Goal: Information Seeking & Learning: Learn about a topic

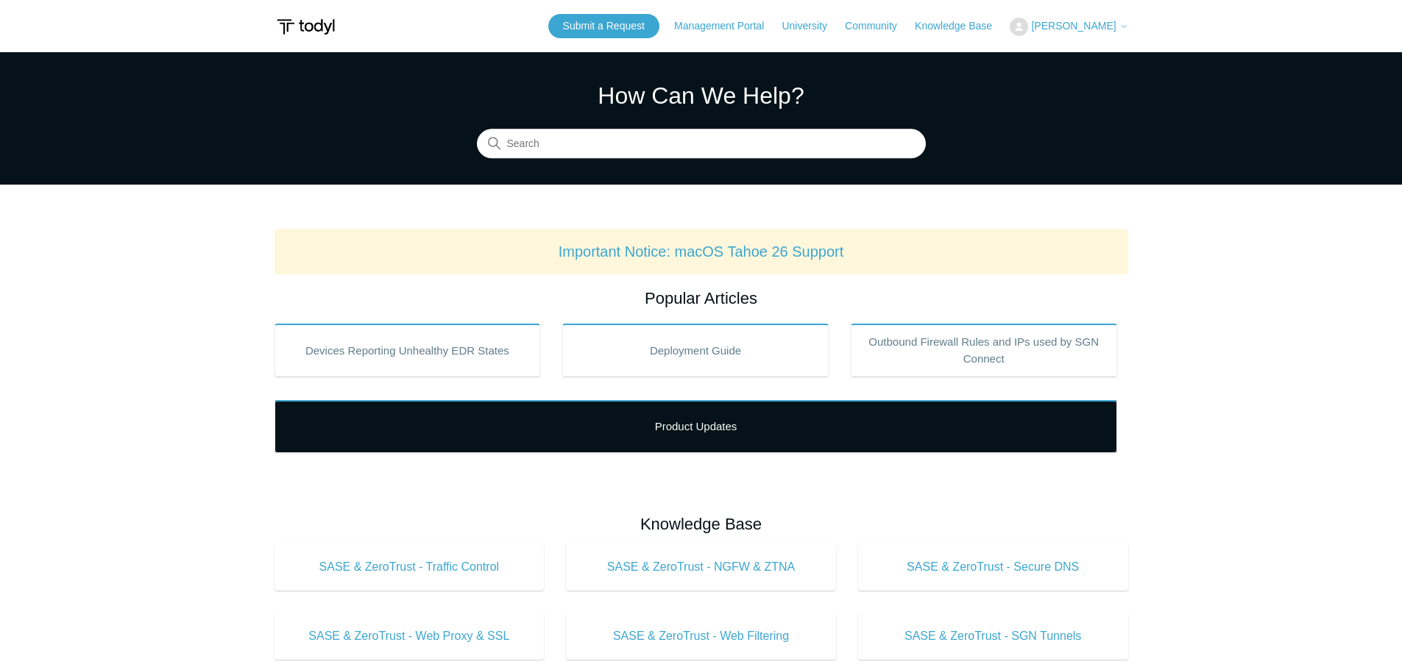
click at [675, 426] on link "Product Updates" at bounding box center [695, 426] width 842 height 53
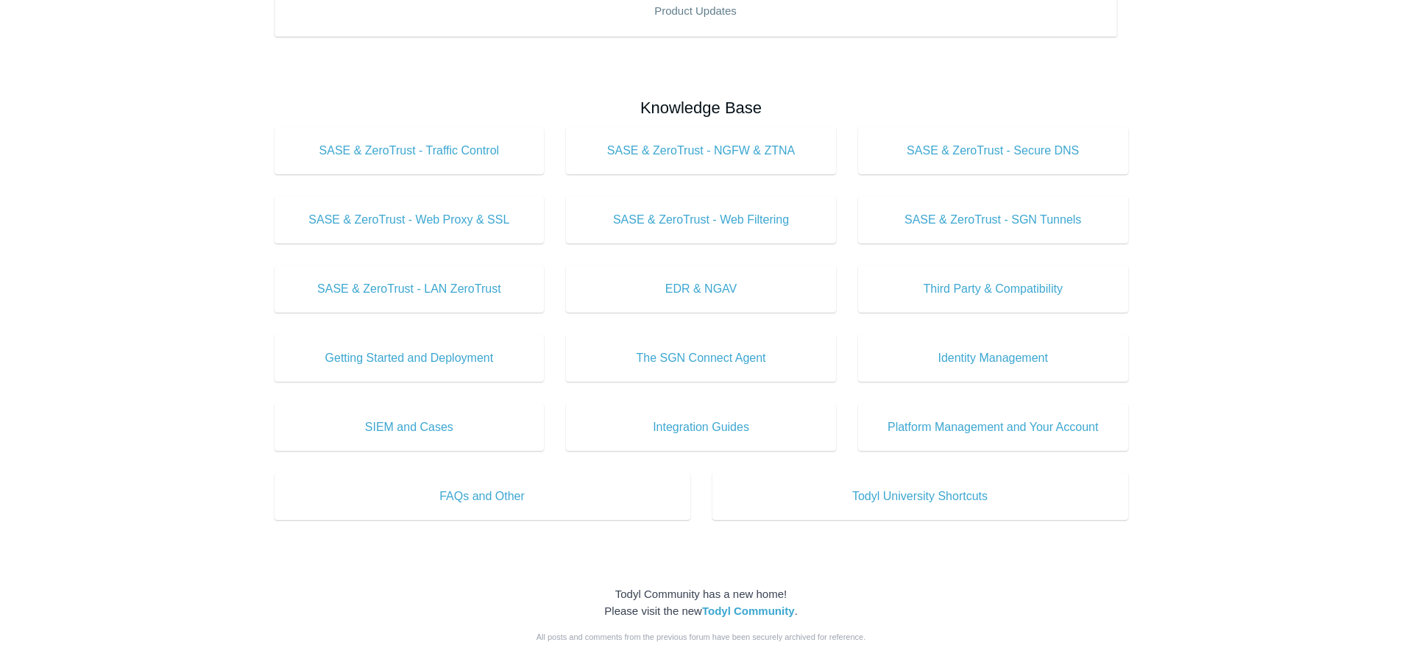
scroll to position [441, 0]
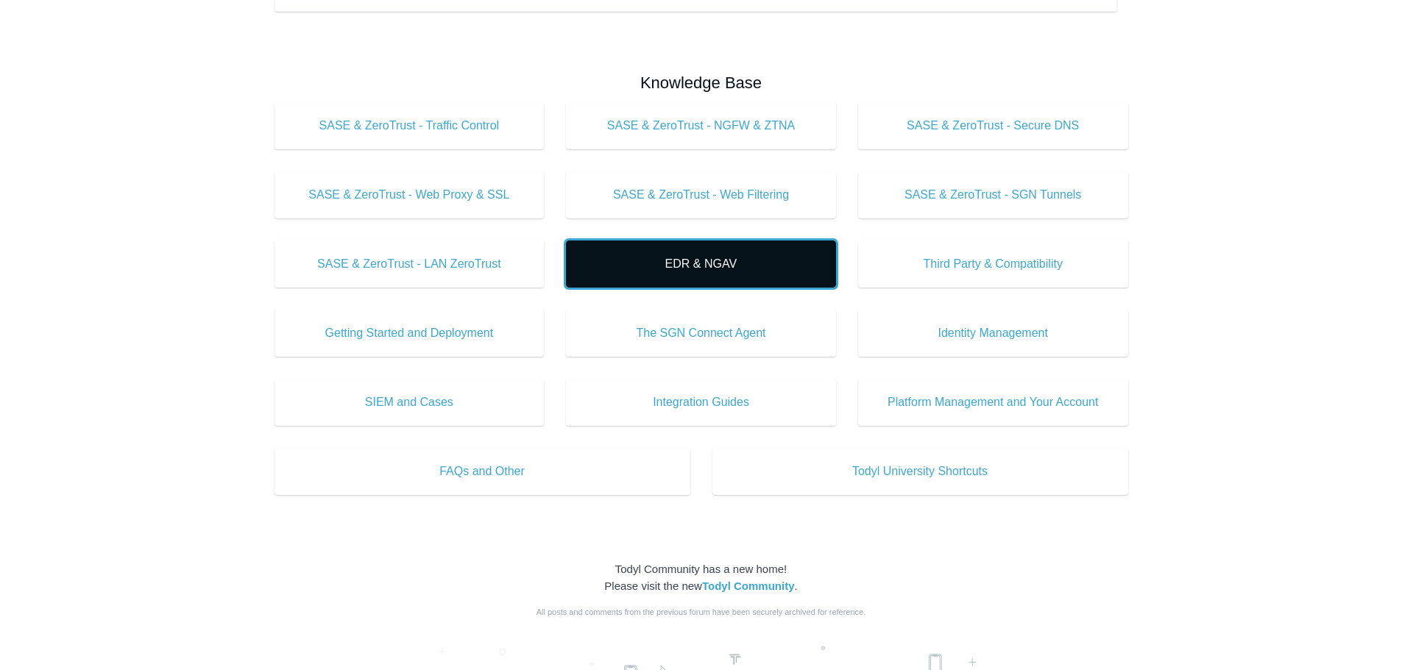
drag, startPoint x: 475, startPoint y: 476, endPoint x: 622, endPoint y: 260, distance: 261.0
click at [622, 260] on span "EDR & NGAV" at bounding box center [701, 264] width 226 height 18
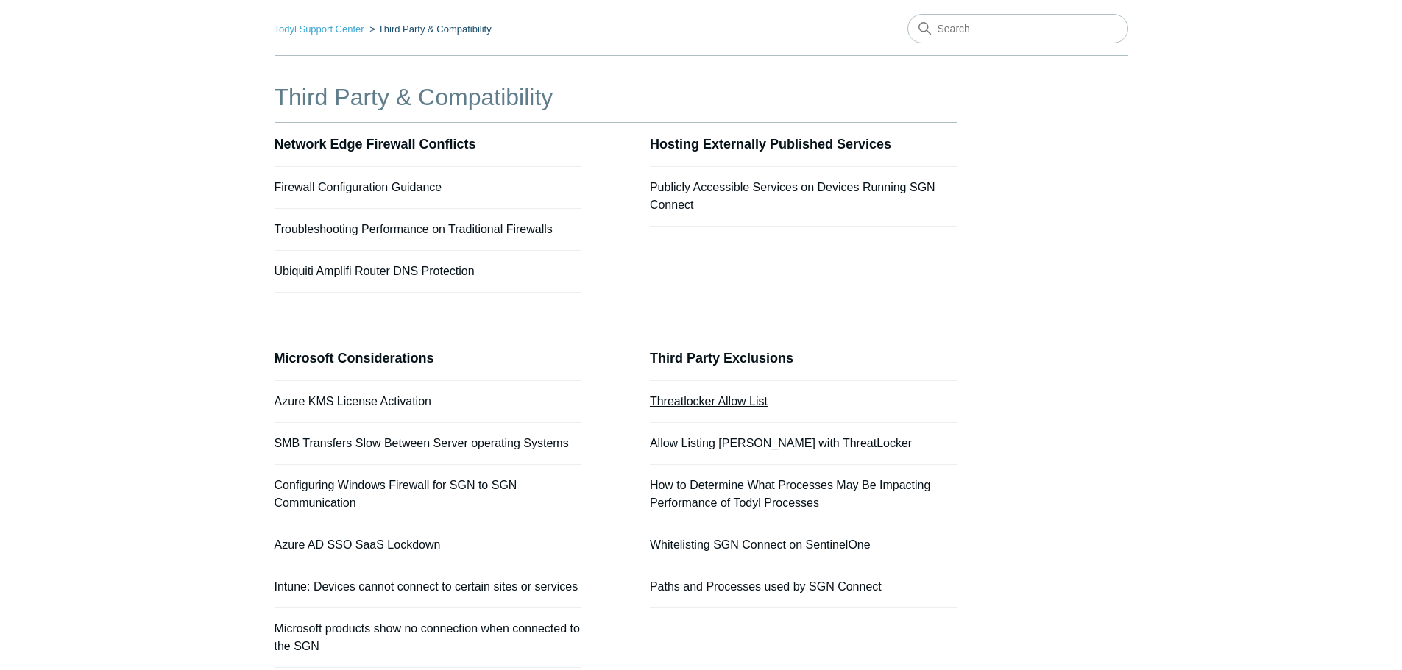
scroll to position [147, 0]
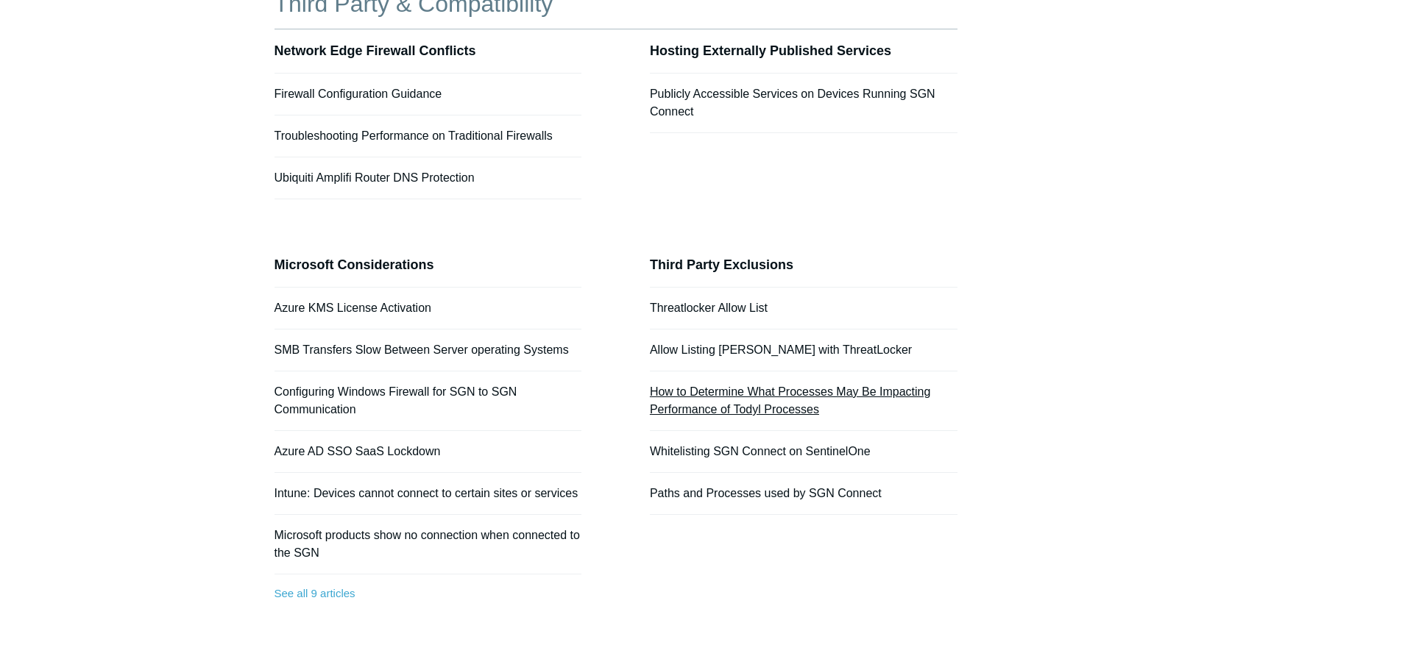
click at [774, 396] on link "How to Determine What Processes May Be Impacting Performance of Todyl Processes" at bounding box center [790, 401] width 280 height 30
click at [331, 586] on link "See all 9 articles" at bounding box center [428, 594] width 308 height 39
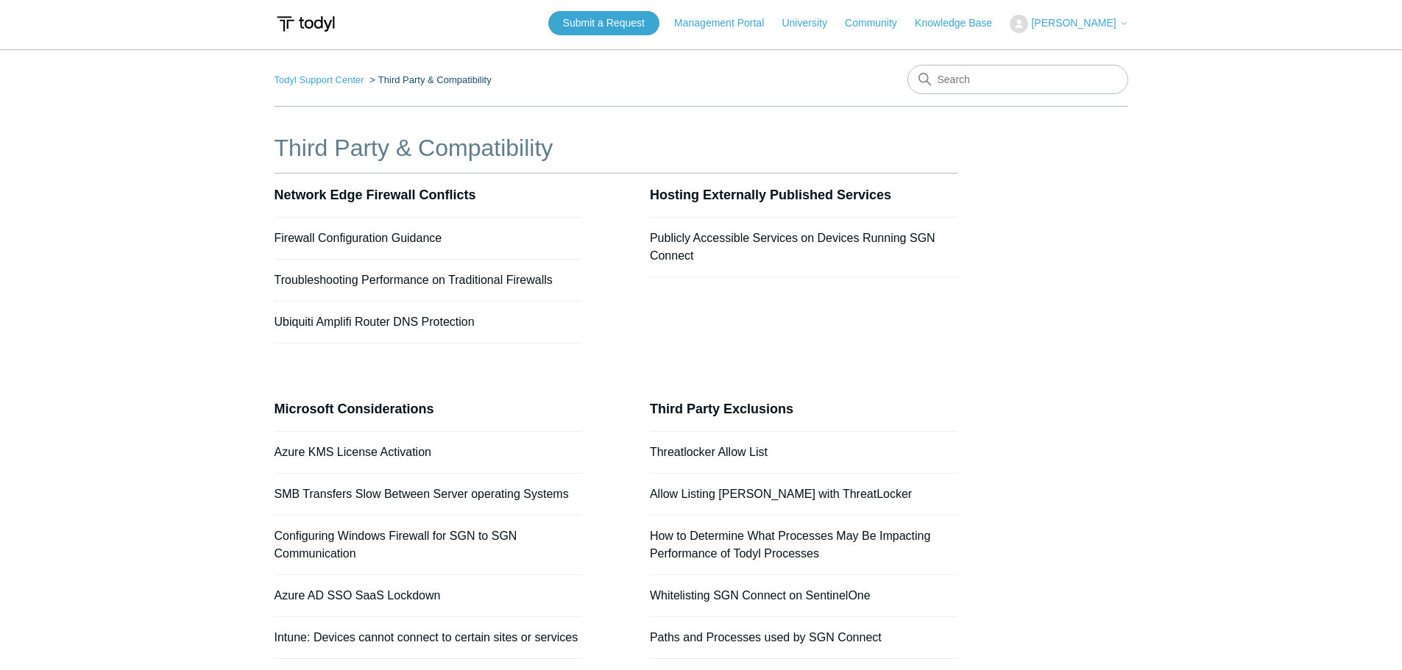
scroll to position [0, 0]
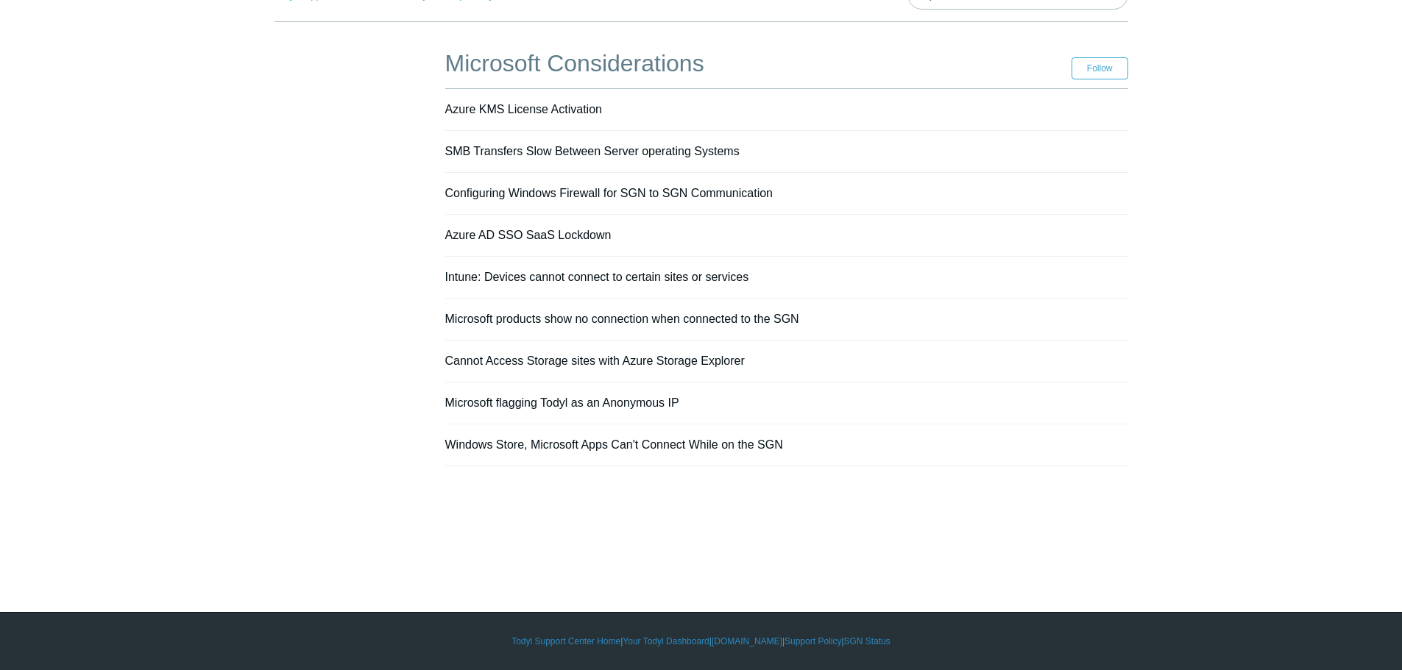
scroll to position [14, 0]
